Goal: Register for event/course

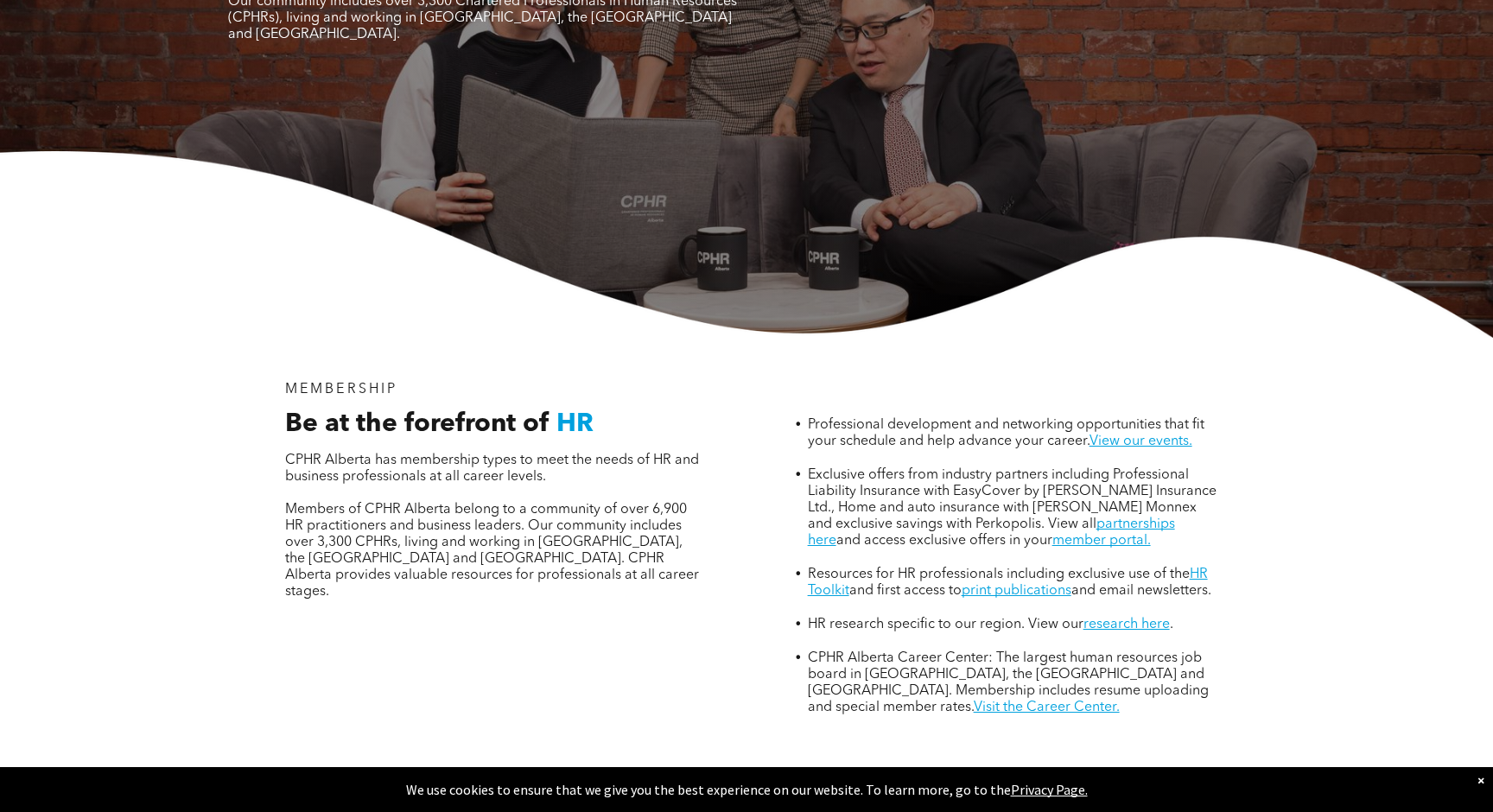
scroll to position [338, 0]
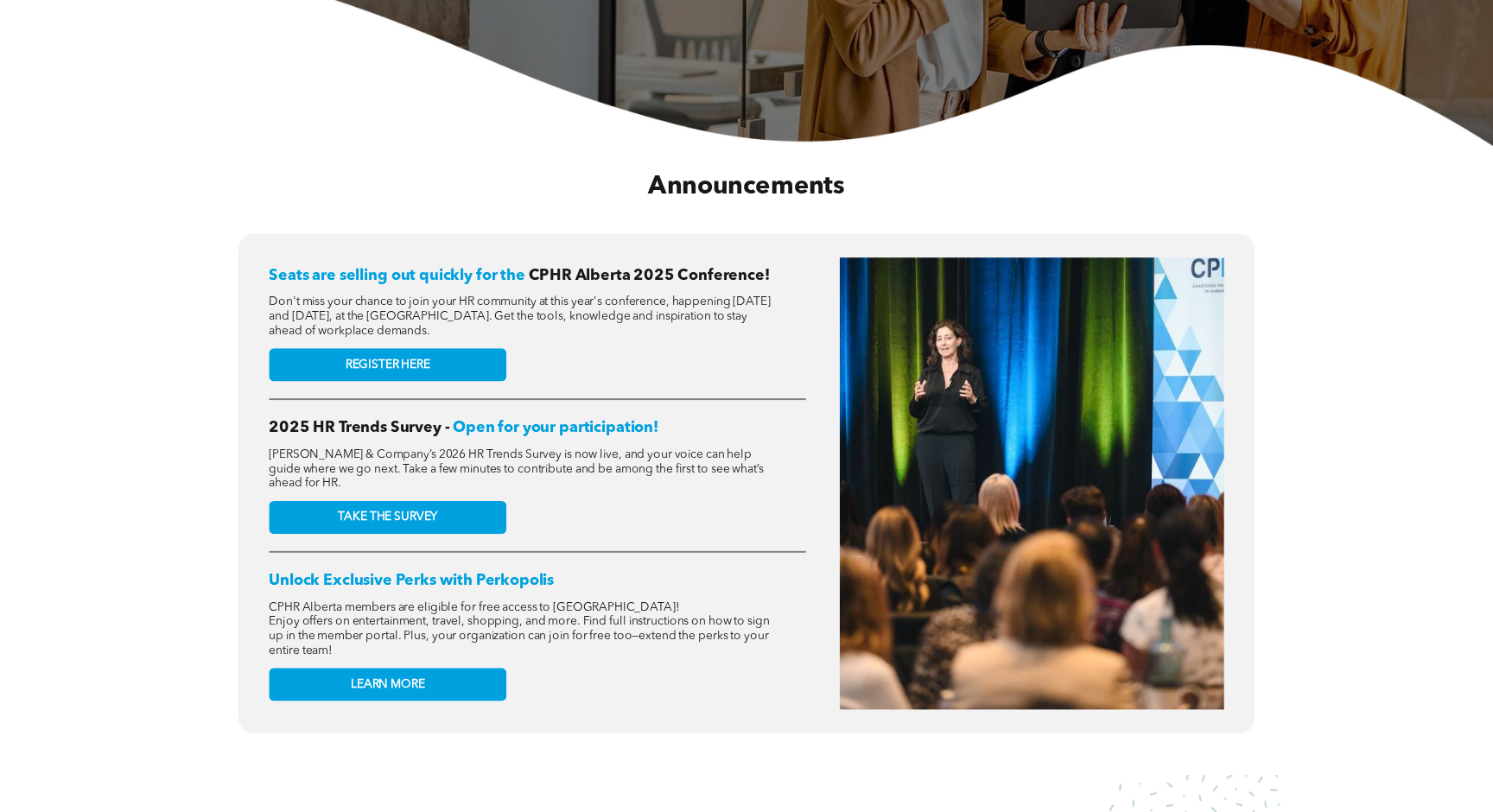
scroll to position [570, 0]
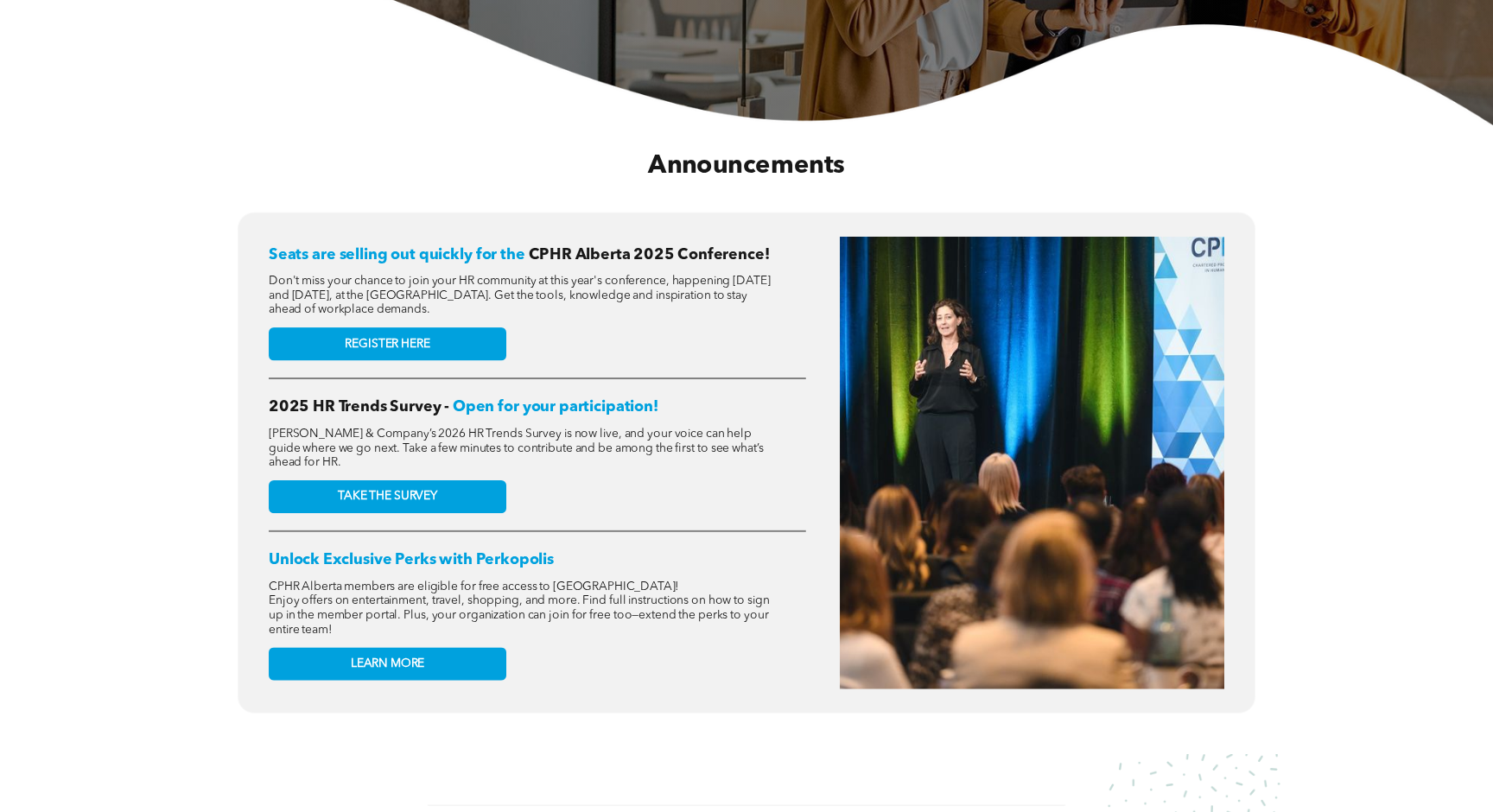
click at [469, 317] on div "Don't miss your chance to join your HR community at this year's conference, hap…" at bounding box center [522, 295] width 506 height 47
click at [468, 338] on link "REGISTER HERE" at bounding box center [388, 343] width 238 height 33
